Goal: Task Accomplishment & Management: Use online tool/utility

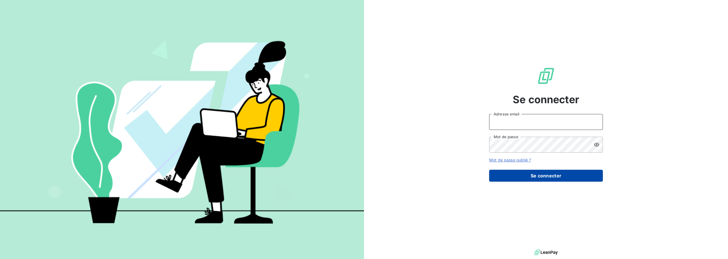
type input "[EMAIL_ADDRESS][DOMAIN_NAME]"
click at [567, 176] on button "Se connecter" at bounding box center [546, 176] width 114 height 12
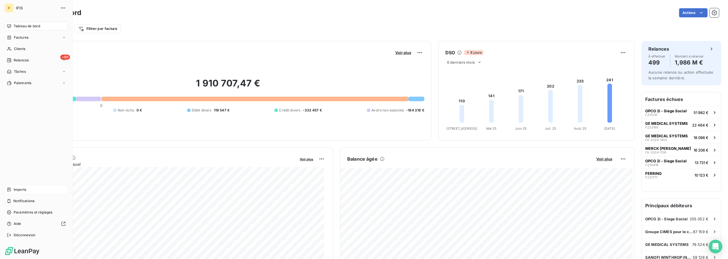
click at [22, 187] on span "Imports" at bounding box center [20, 189] width 13 height 5
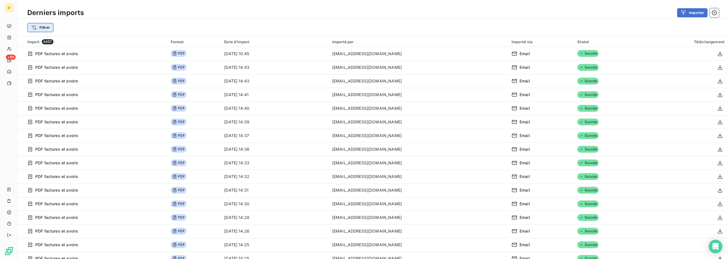
click at [47, 26] on html "IF +99 Derniers imports Importer Filtrer Import 4457 Format Date d’import Impor…" at bounding box center [364, 129] width 728 height 259
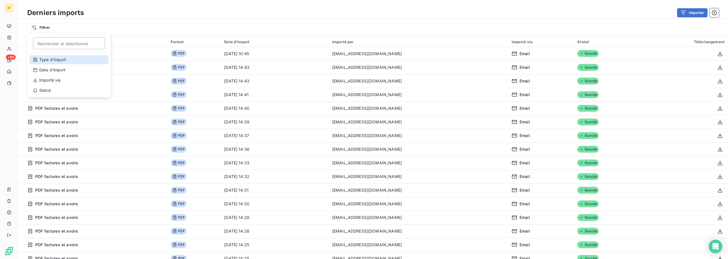
click at [55, 63] on div "Type d’import" at bounding box center [69, 59] width 79 height 9
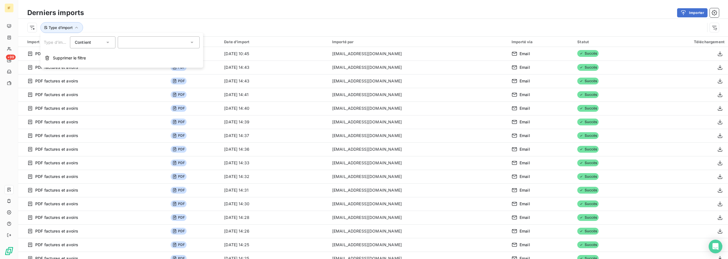
click at [140, 42] on div at bounding box center [159, 42] width 82 height 12
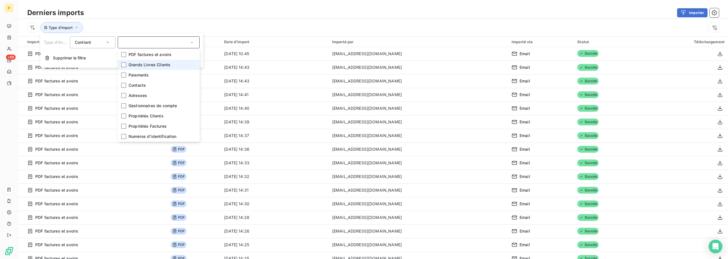
click at [144, 65] on span "Grands Livres Clients" at bounding box center [149, 65] width 42 height 6
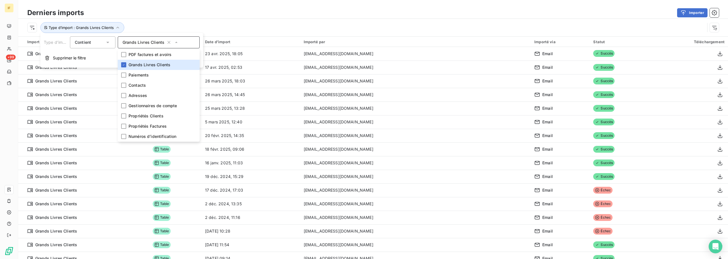
click at [163, 17] on div "Importer" at bounding box center [405, 12] width 628 height 9
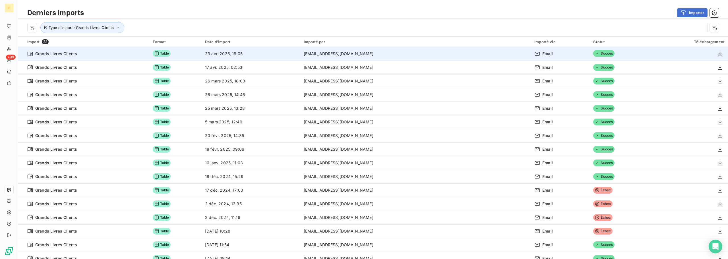
click at [718, 55] on td at bounding box center [688, 54] width 79 height 14
click at [717, 55] on icon "button" at bounding box center [720, 54] width 6 height 6
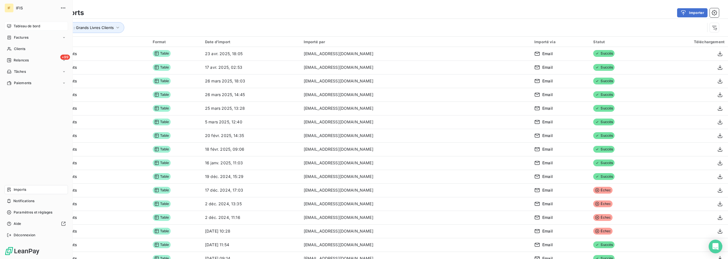
click at [28, 28] on span "Tableau de bord" at bounding box center [27, 26] width 26 height 5
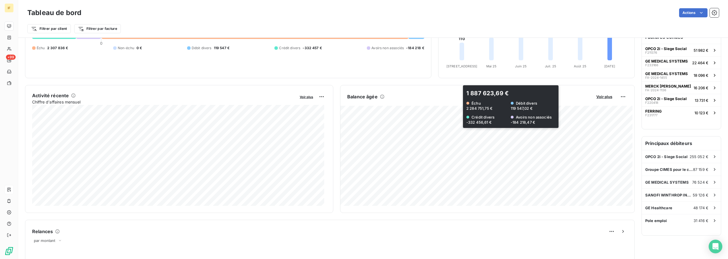
scroll to position [57, 0]
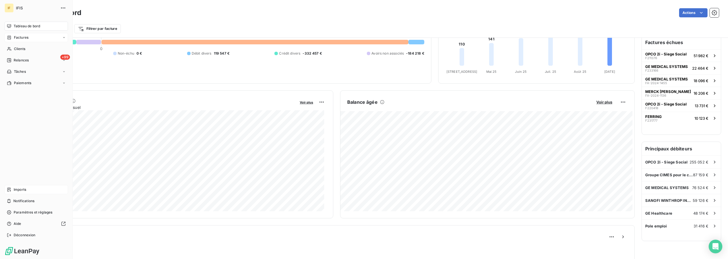
click at [25, 36] on span "Factures" at bounding box center [21, 37] width 14 height 5
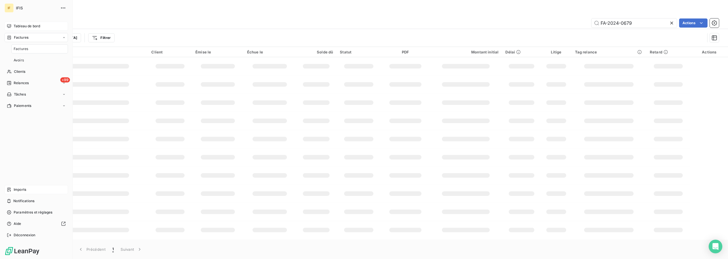
click at [24, 47] on span "Factures" at bounding box center [21, 48] width 14 height 5
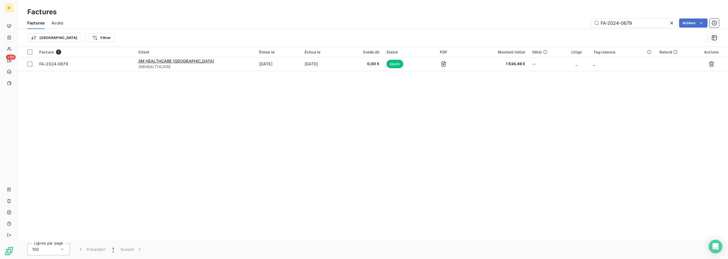
click at [671, 24] on icon at bounding box center [672, 23] width 6 height 6
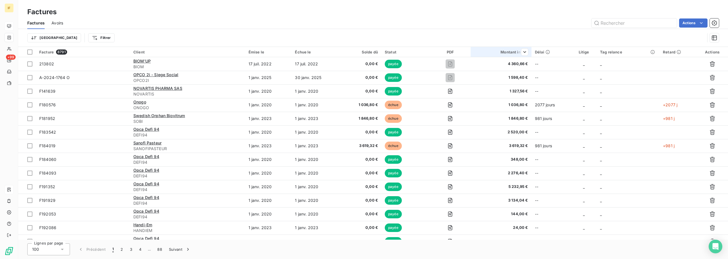
click at [515, 49] on th "Montant initial" at bounding box center [500, 52] width 61 height 10
click at [496, 78] on span "Trier par ordre décroissant" at bounding box center [497, 77] width 51 height 6
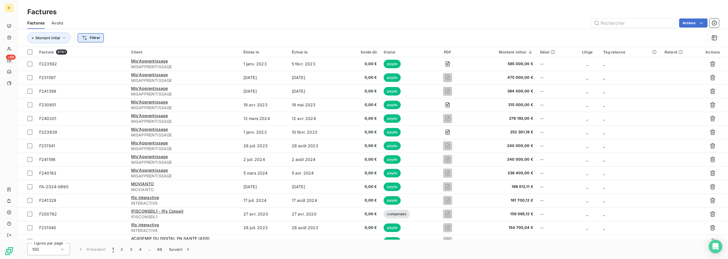
click at [86, 37] on html "IF +99 Factures Factures Avoirs Actions Montant initial Filtrer Facture 8791 Cl…" at bounding box center [364, 129] width 728 height 259
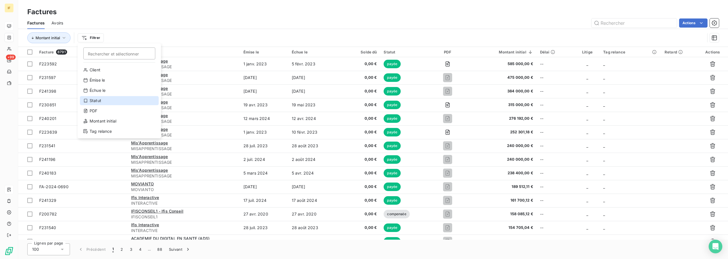
click at [109, 104] on div "Statut" at bounding box center [119, 100] width 79 height 9
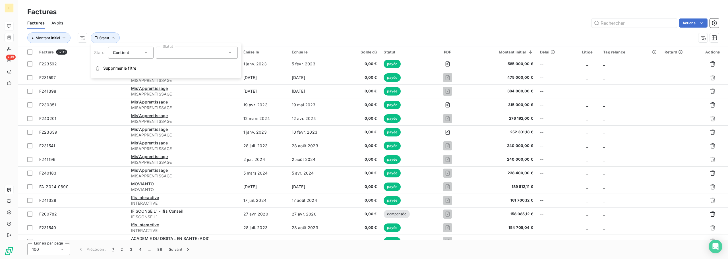
click at [146, 51] on icon at bounding box center [146, 53] width 6 height 6
click at [141, 74] on span "Ne contient pas" at bounding box center [134, 76] width 31 height 5
click at [207, 53] on div at bounding box center [197, 53] width 82 height 12
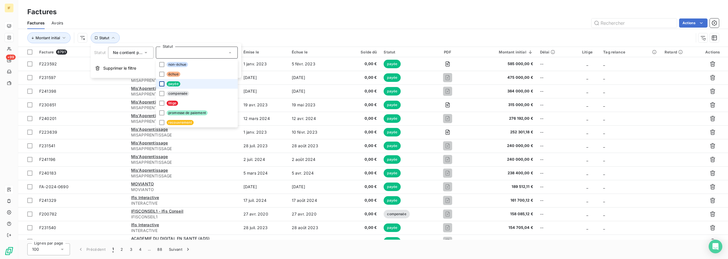
click at [161, 84] on div at bounding box center [161, 83] width 5 height 5
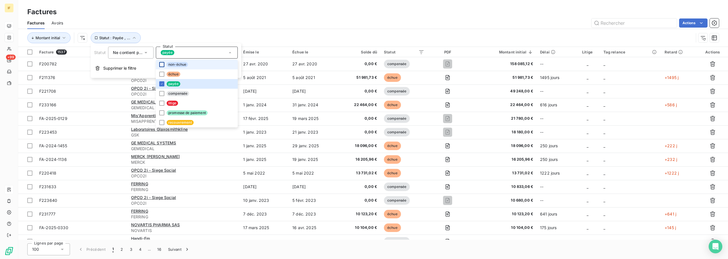
click at [162, 65] on div at bounding box center [161, 64] width 5 height 5
click at [439, 30] on div "Montant initial Statut : Payée , ..." at bounding box center [372, 38] width 691 height 18
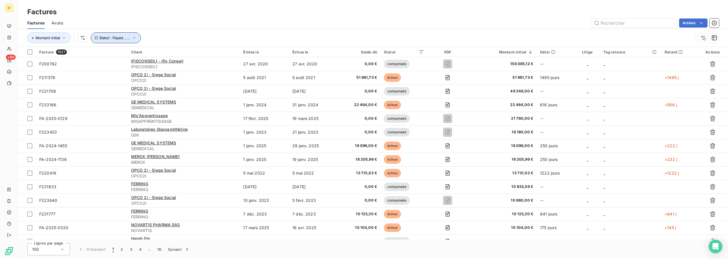
click at [138, 35] on button "Statut : Payée , ..." at bounding box center [116, 37] width 50 height 11
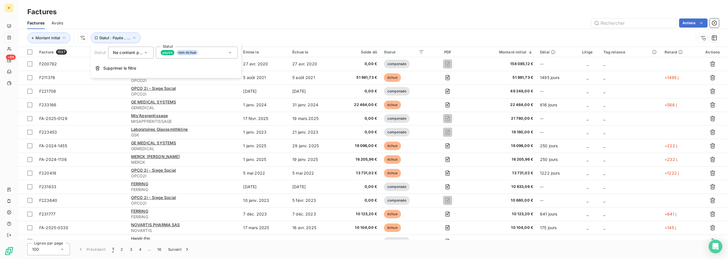
click at [233, 52] on div "payée non-échue" at bounding box center [197, 53] width 82 height 12
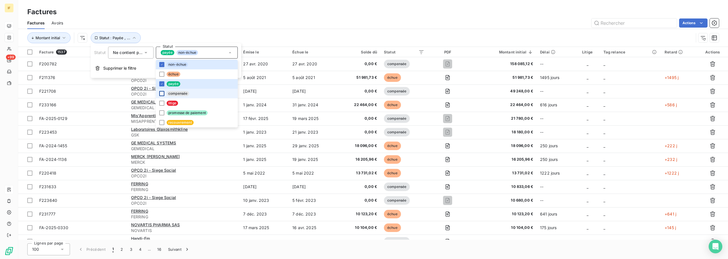
click at [163, 93] on div at bounding box center [161, 93] width 5 height 5
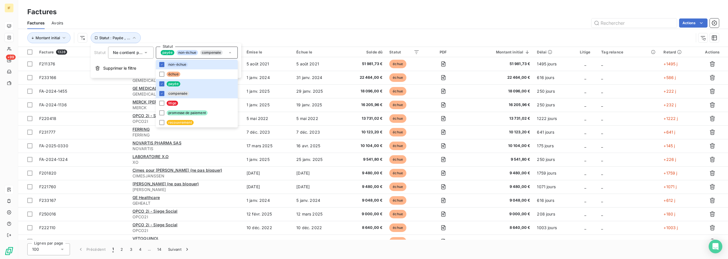
click at [365, 23] on div "Actions" at bounding box center [394, 22] width 649 height 9
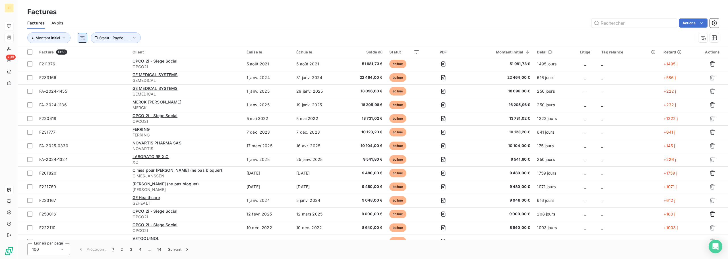
click at [81, 37] on html "IF +99 Factures Factures Avoirs Actions Montant initial Statut : Payée , ... Fa…" at bounding box center [364, 129] width 728 height 259
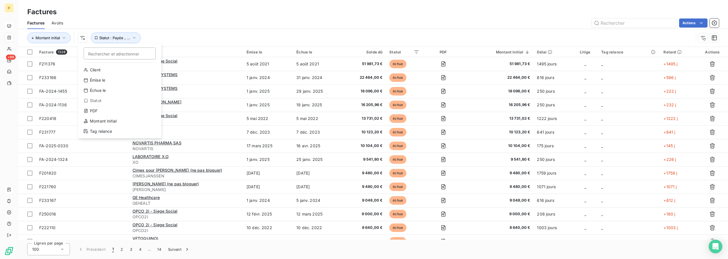
click at [183, 28] on html "IF +99 Factures Factures Avoirs Actions Montant initial Rechercher et sélection…" at bounding box center [364, 129] width 728 height 259
